Goal: Information Seeking & Learning: Check status

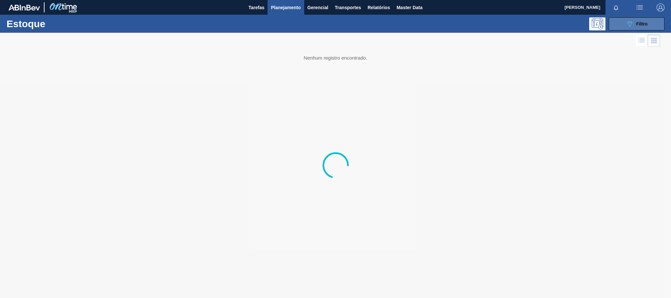
click at [629, 24] on icon at bounding box center [630, 24] width 5 height 6
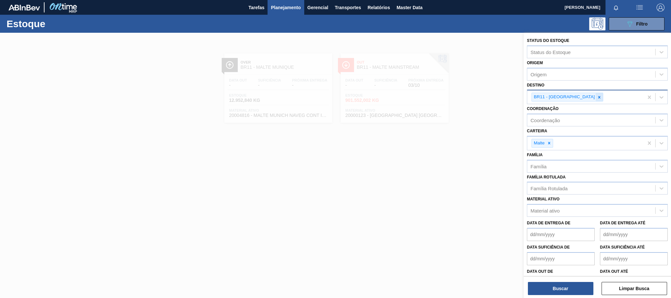
click at [598, 96] on icon at bounding box center [599, 97] width 2 height 2
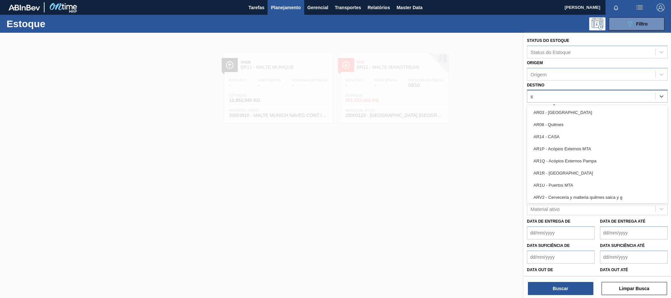
type input "sã"
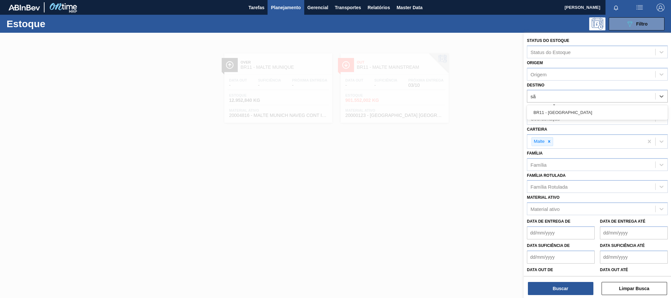
click at [554, 113] on div "BR11 - [GEOGRAPHIC_DATA]" at bounding box center [597, 112] width 141 height 12
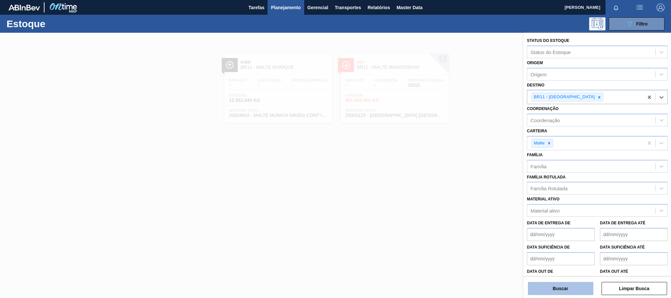
click at [568, 291] on button "Buscar" at bounding box center [561, 288] width 66 height 13
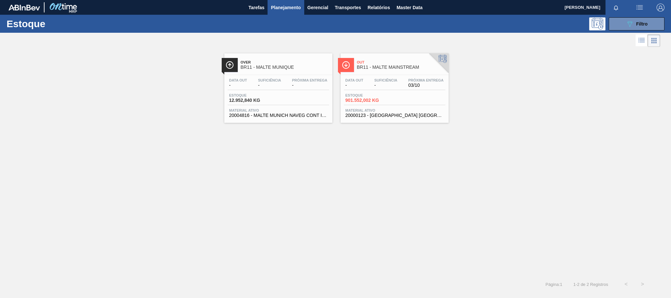
click at [354, 70] on div at bounding box center [346, 65] width 16 height 14
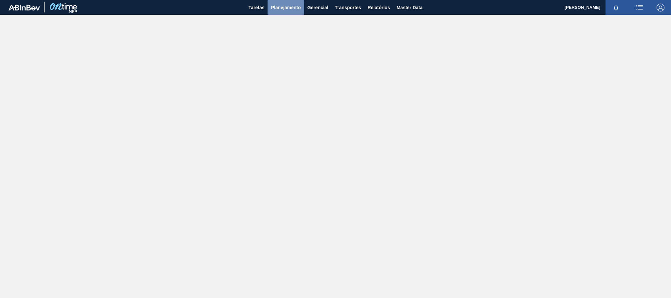
click at [292, 4] on span "Planejamento" at bounding box center [286, 8] width 30 height 8
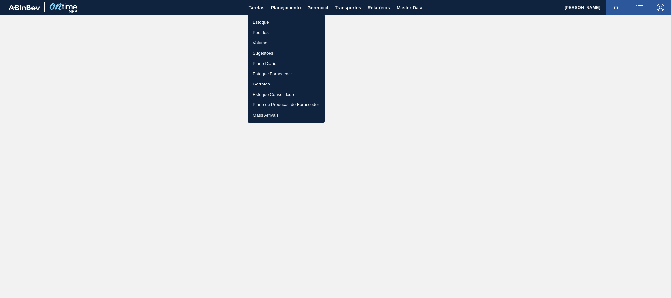
click at [256, 23] on li "Estoque" at bounding box center [286, 22] width 77 height 10
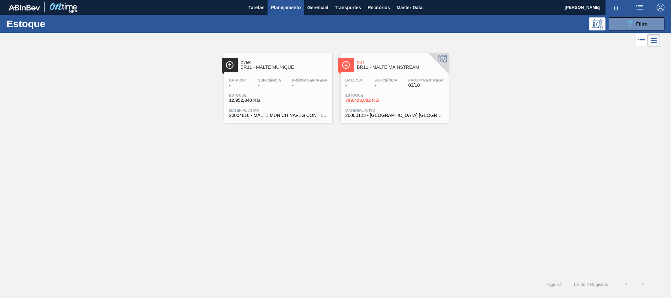
click at [381, 69] on span "BR11 - MALTE MAINSTREAM" at bounding box center [401, 67] width 88 height 5
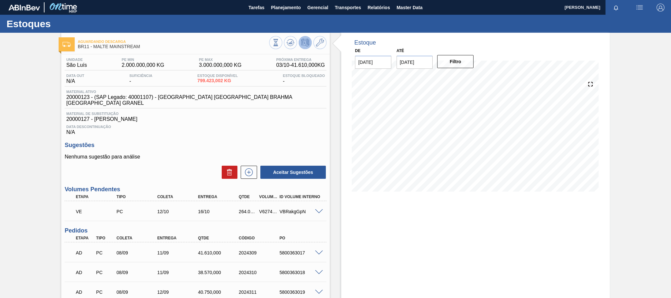
click at [220, 128] on div "Data Descontinuação N/A" at bounding box center [196, 128] width 262 height 13
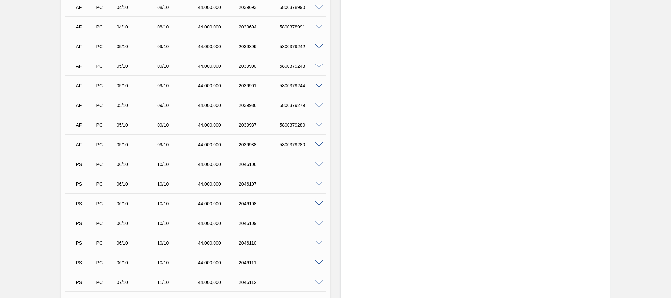
scroll to position [1228, 0]
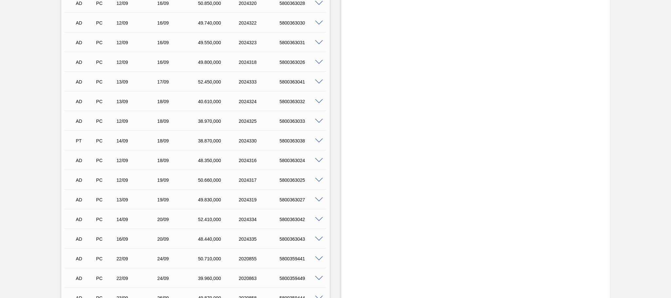
scroll to position [0, 0]
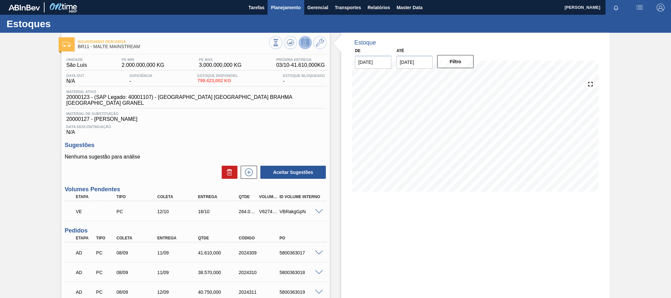
click at [283, 5] on span "Planejamento" at bounding box center [286, 8] width 30 height 8
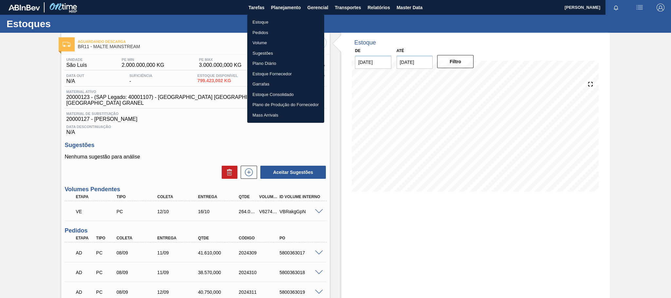
click at [262, 21] on li "Estoque" at bounding box center [285, 22] width 77 height 10
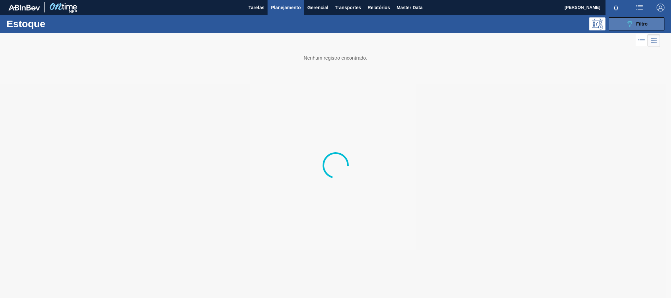
click at [639, 20] on div "089F7B8B-B2A5-4AFE-B5C0-19BA573D28AC Filtro" at bounding box center [637, 24] width 22 height 8
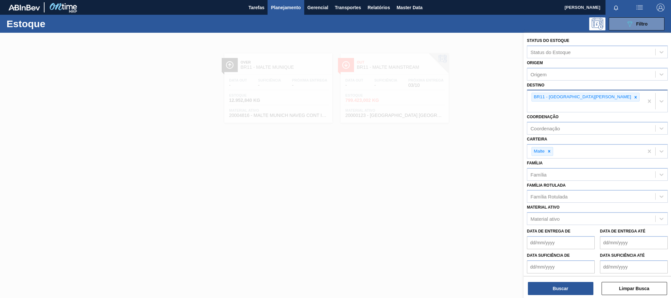
click at [633, 96] on icon at bounding box center [635, 97] width 5 height 5
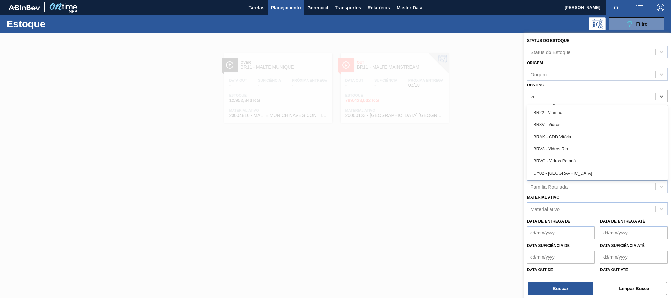
type input "via"
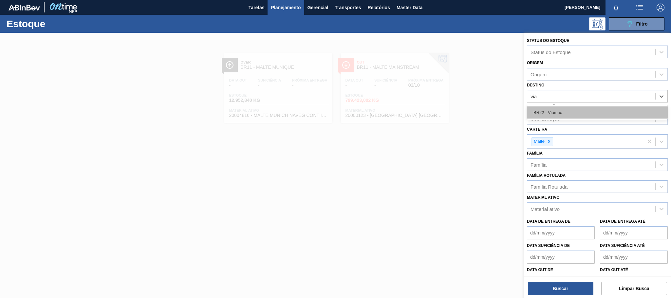
click at [567, 110] on div "BR22 - Viamão" at bounding box center [597, 112] width 141 height 12
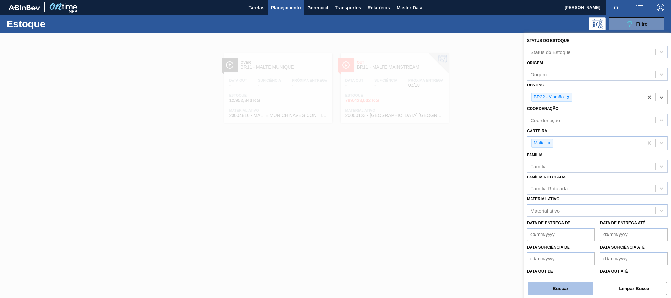
click at [561, 287] on button "Buscar" at bounding box center [561, 288] width 66 height 13
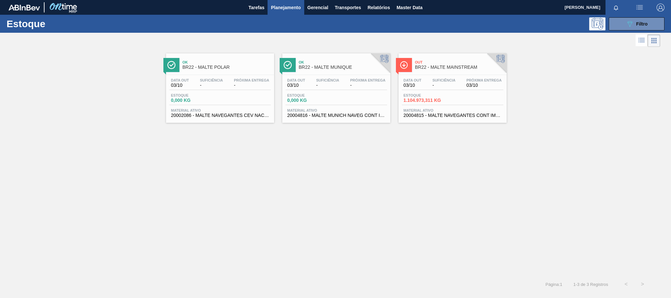
click at [429, 69] on span "BR22 - MALTE MAINSTREAM" at bounding box center [459, 67] width 88 height 5
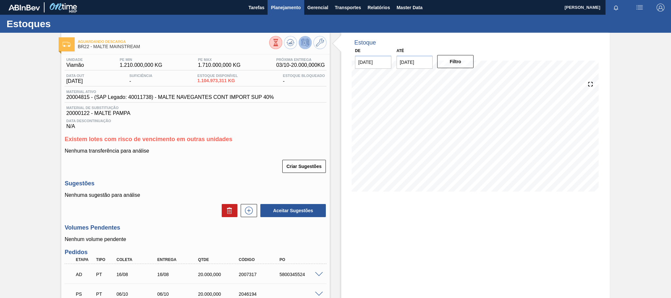
click at [278, 8] on span "Planejamento" at bounding box center [286, 8] width 30 height 8
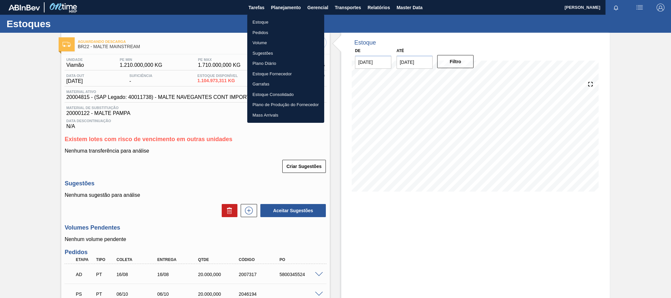
click at [258, 22] on li "Estoque" at bounding box center [285, 22] width 77 height 10
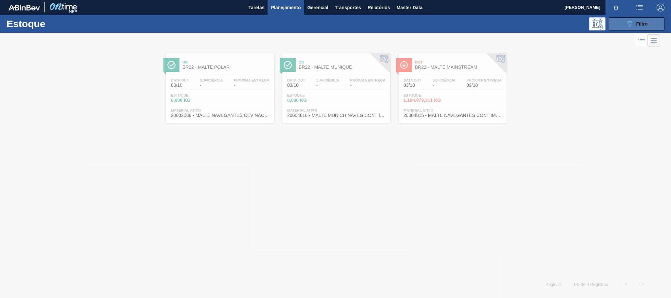
click at [628, 27] on icon "089F7B8B-B2A5-4AFE-B5C0-19BA573D28AC" at bounding box center [630, 24] width 8 height 8
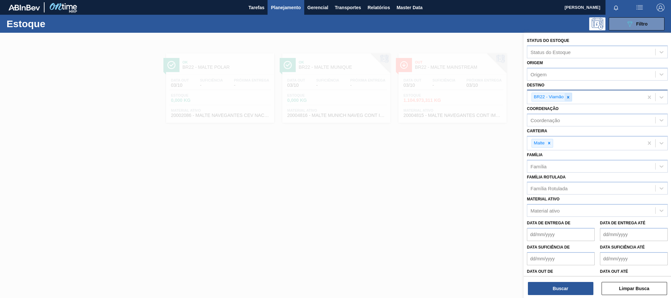
click at [569, 98] on icon at bounding box center [568, 97] width 5 height 5
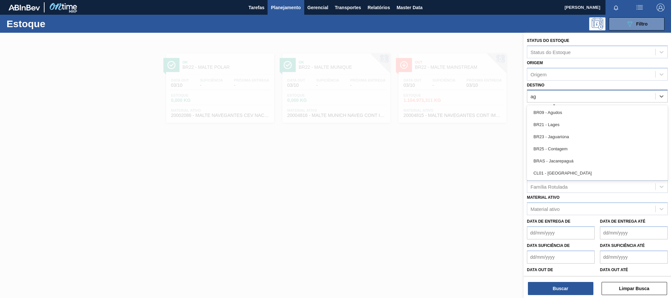
type input "agu"
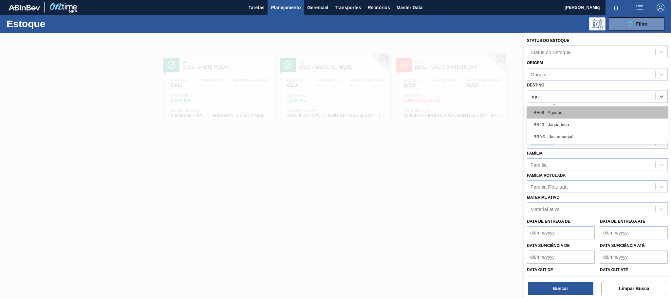
click at [566, 108] on div "BR09 - Agudos" at bounding box center [597, 112] width 141 height 12
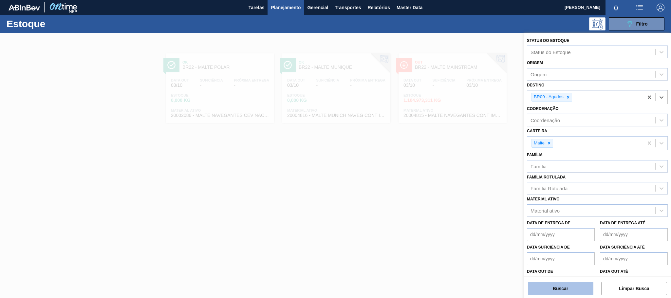
click at [566, 286] on button "Buscar" at bounding box center [561, 288] width 66 height 13
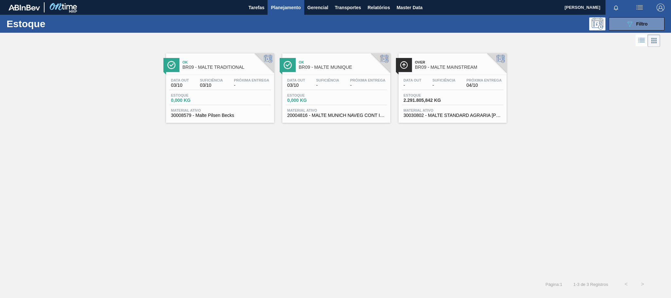
click at [427, 69] on span "BR09 - MALTE MAINSTREAM" at bounding box center [459, 67] width 88 height 5
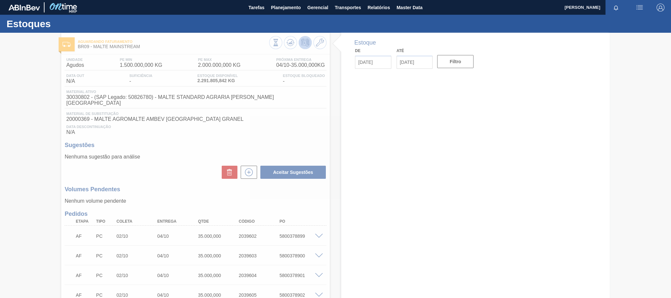
type input "[DATE]"
